Goal: Transaction & Acquisition: Purchase product/service

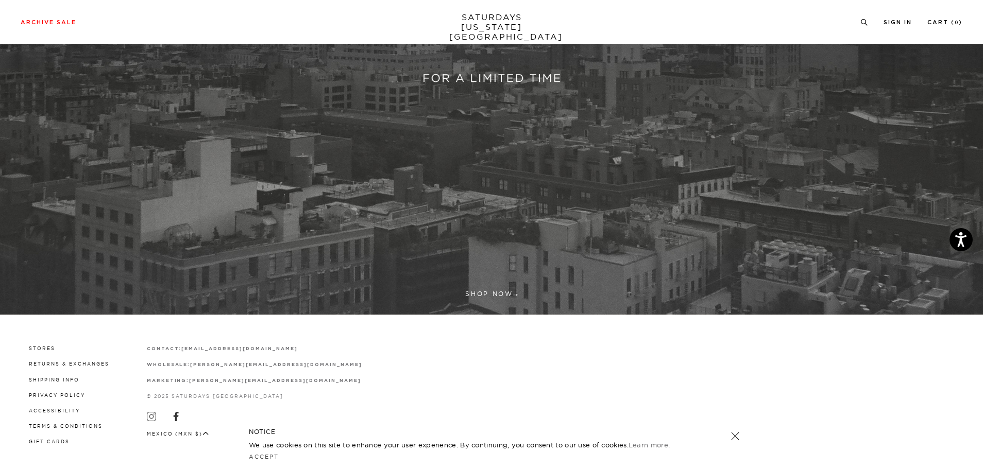
scroll to position [344, 0]
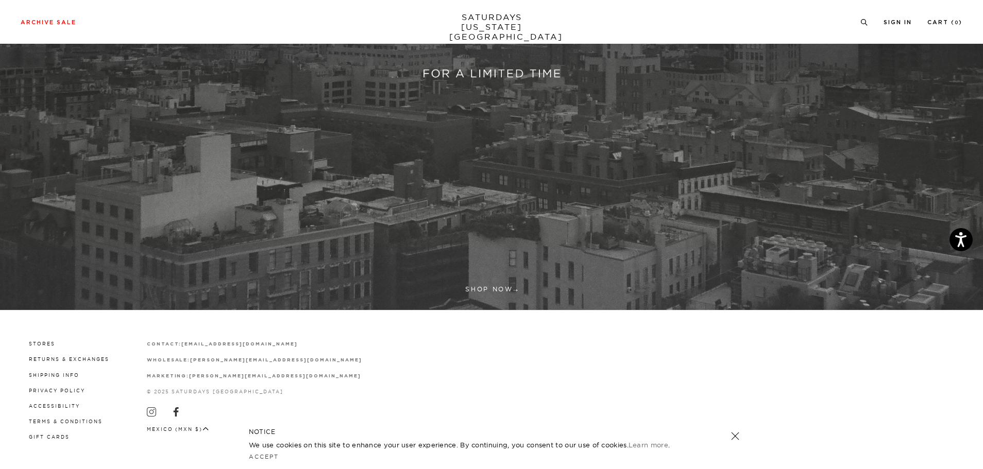
click at [741, 431] on div "NOTICE We use cookies on this site to enhance your user experience. By continui…" at bounding box center [491, 444] width 516 height 49
click at [739, 436] on link at bounding box center [735, 436] width 14 height 14
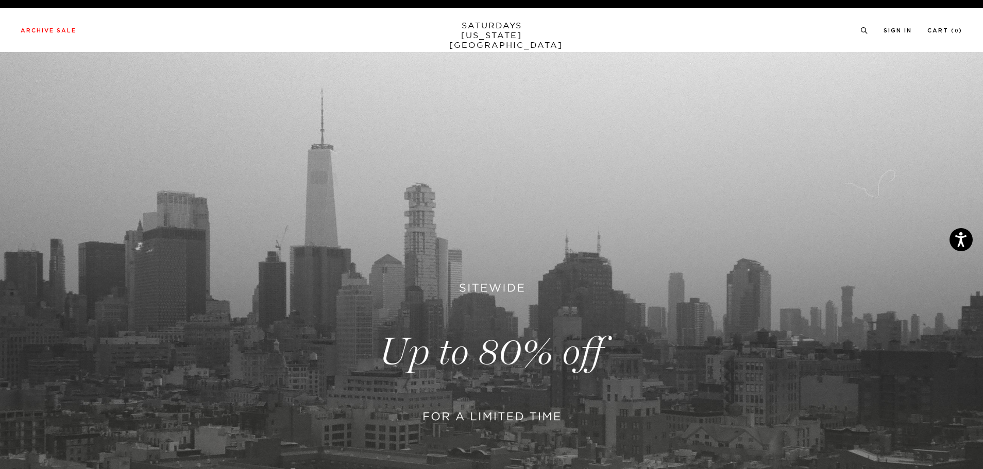
scroll to position [0, 0]
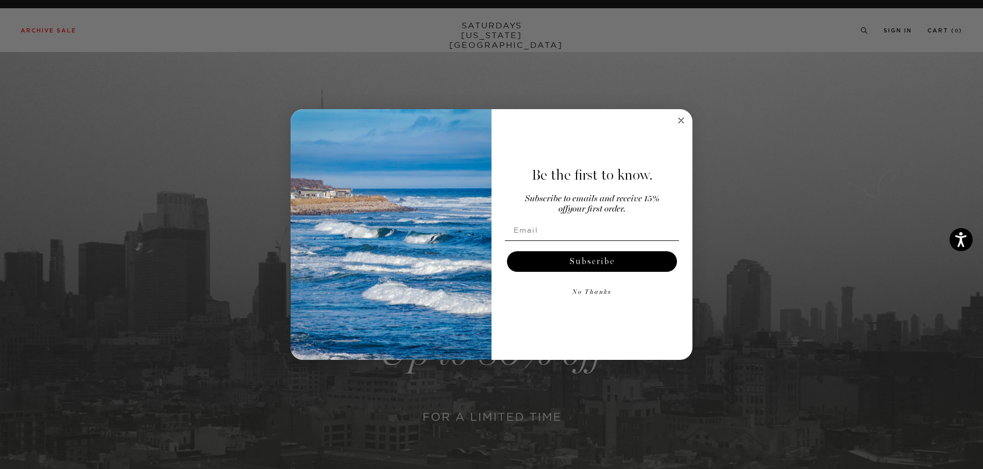
click at [684, 115] on circle "Close dialog" at bounding box center [681, 120] width 12 height 12
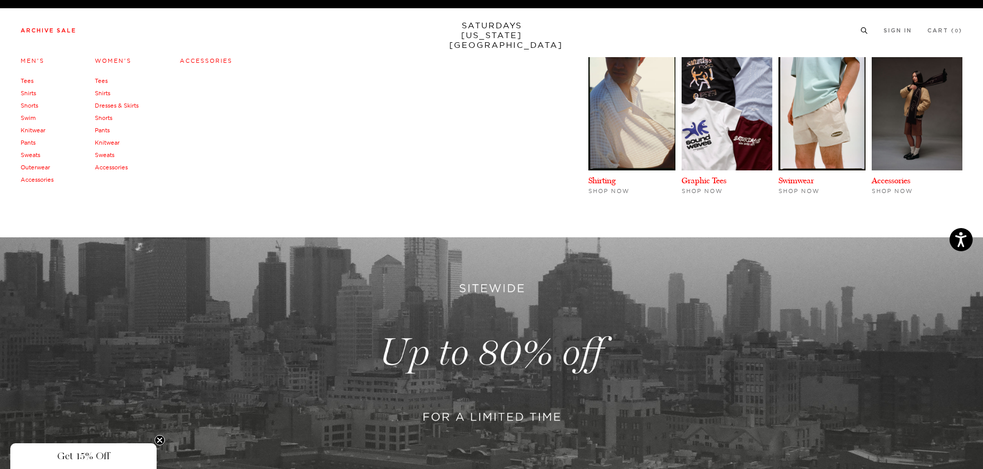
click at [24, 79] on link "Tees" at bounding box center [27, 80] width 13 height 7
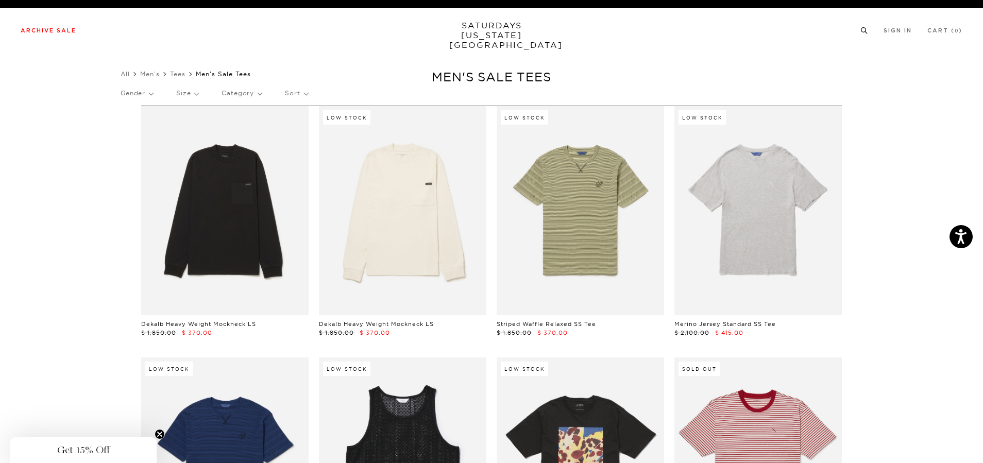
click at [865, 29] on icon at bounding box center [864, 30] width 8 height 7
click at [116, 35] on div "Archive Sale Men's Tees Shirts Shorts Swim Knitwear Pants Sweats Women's" at bounding box center [491, 30] width 983 height 44
click at [123, 45] on div "Archive Sale Men's Tees Shirts Shorts Swim Knitwear Pants Sweats Women's" at bounding box center [491, 30] width 983 height 44
click at [126, 61] on input "search" at bounding box center [492, 66] width 942 height 16
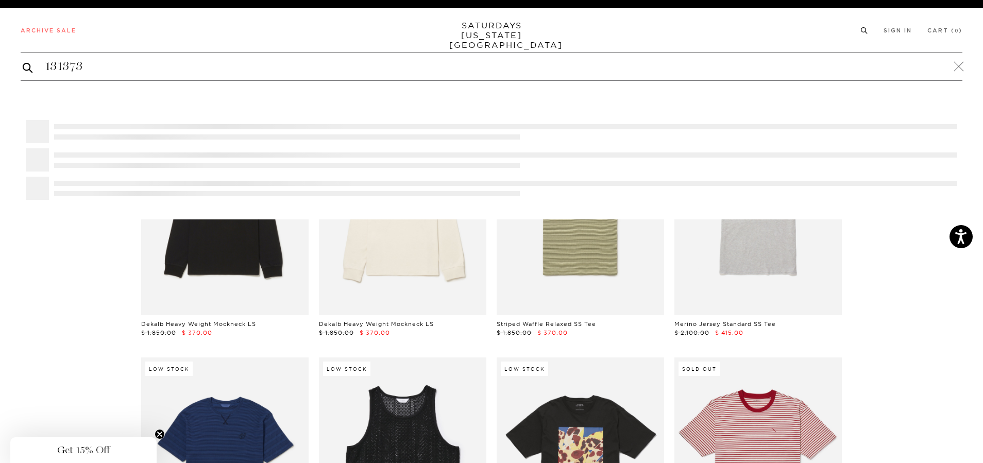
type input "131373"
click at [23, 61] on button "submit" at bounding box center [28, 67] width 10 height 12
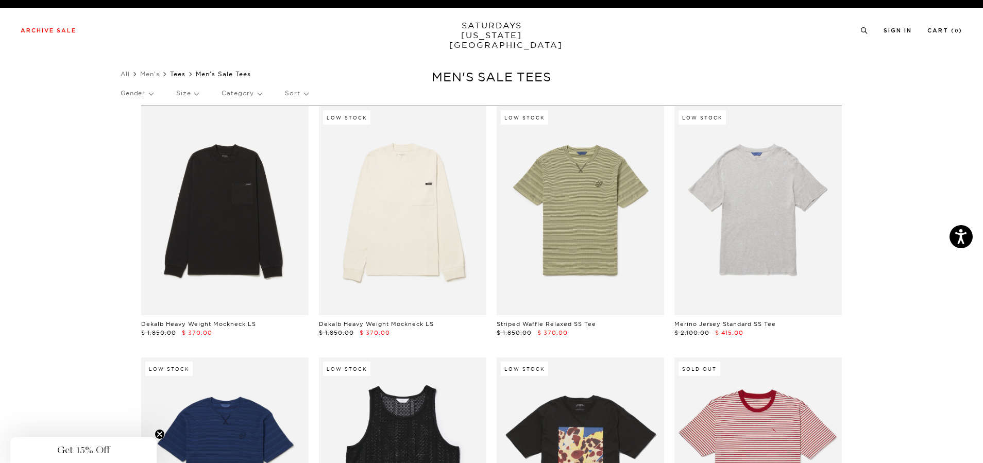
click at [184, 74] on link "Tees" at bounding box center [177, 74] width 15 height 8
click at [160, 73] on link "Men's" at bounding box center [150, 74] width 20 height 8
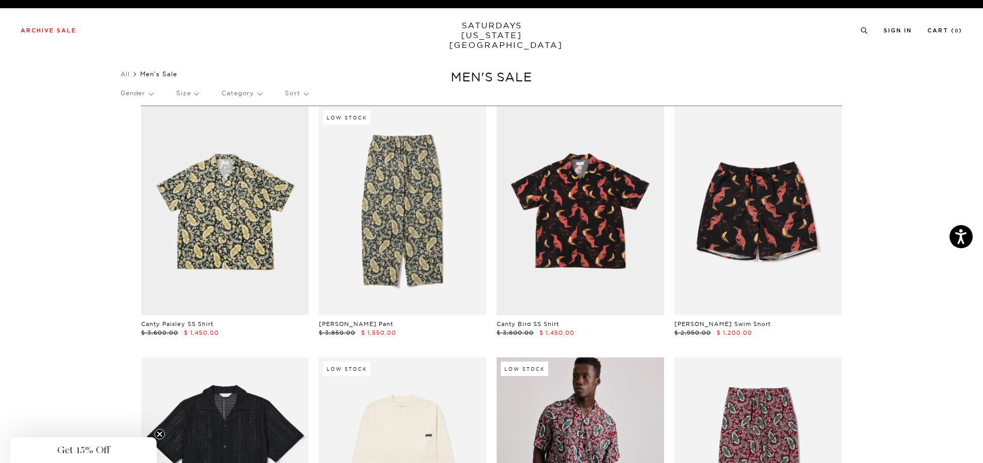
click at [484, 31] on link "SATURDAYS NEW YORK CITY" at bounding box center [491, 35] width 85 height 29
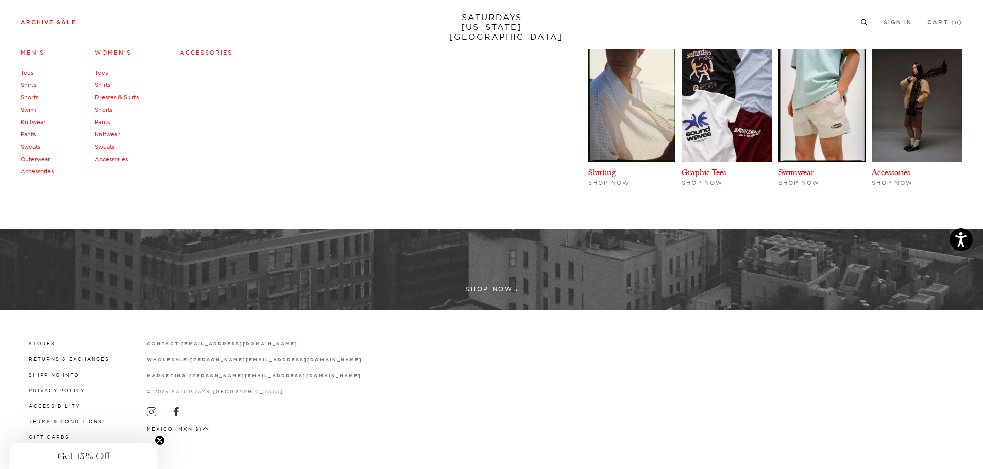
click at [27, 86] on link "Shirts" at bounding box center [28, 84] width 15 height 7
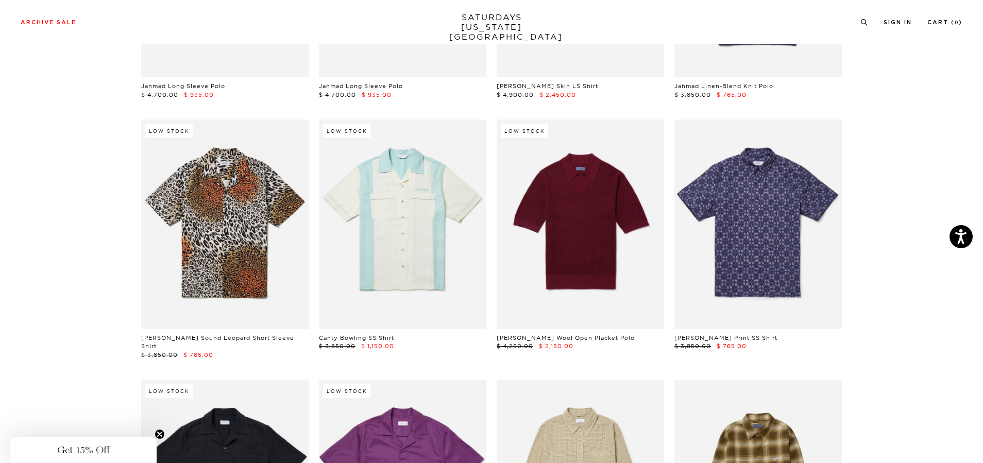
scroll to position [148, 0]
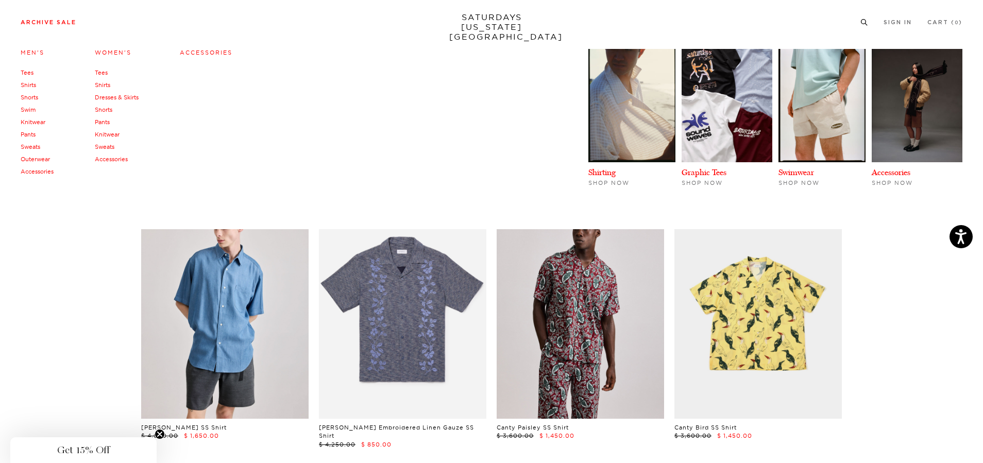
click at [30, 70] on link "Tees" at bounding box center [27, 72] width 13 height 7
